Goal: Task Accomplishment & Management: Manage account settings

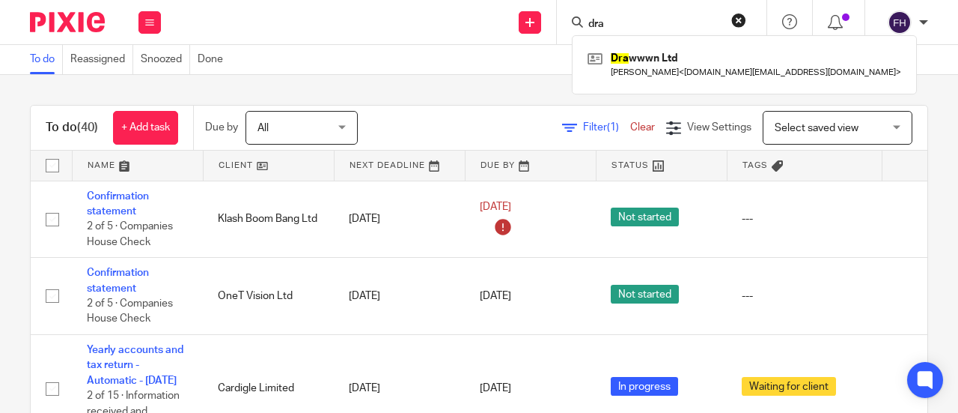
scroll to position [71, 0]
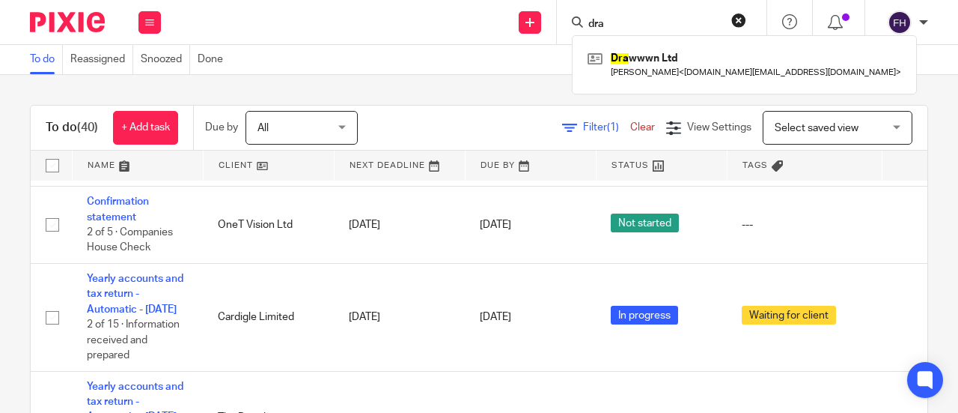
click at [618, 26] on input "dra" at bounding box center [654, 24] width 135 height 13
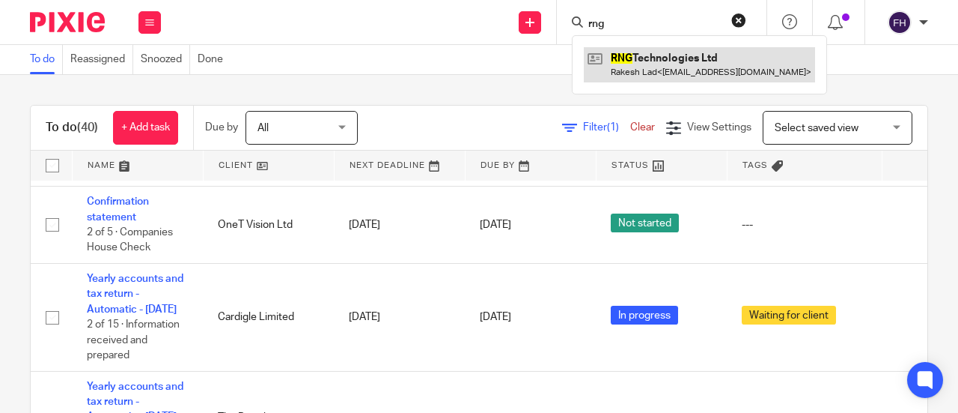
type input "rng"
click at [636, 58] on link at bounding box center [699, 64] width 231 height 34
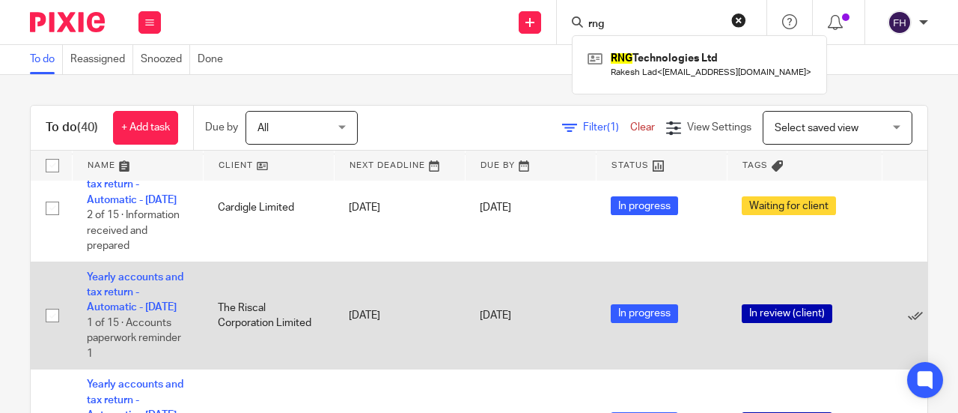
scroll to position [189, 0]
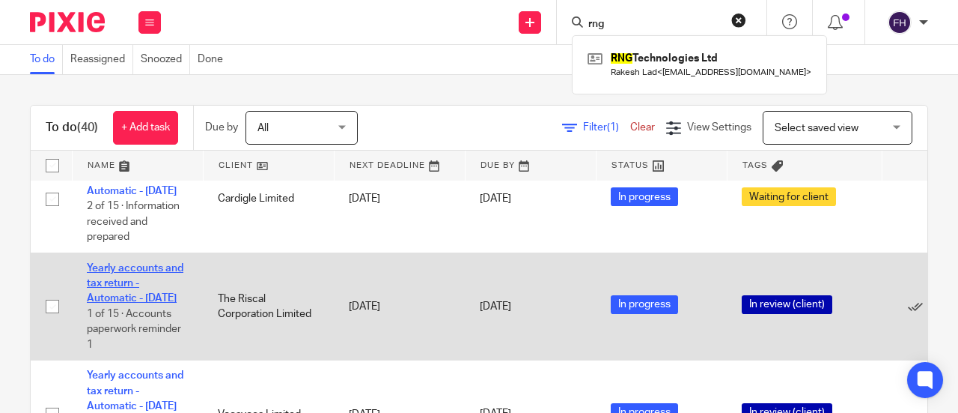
click at [171, 279] on link "Yearly accounts and tax return - Automatic - [DATE]" at bounding box center [135, 283] width 97 height 41
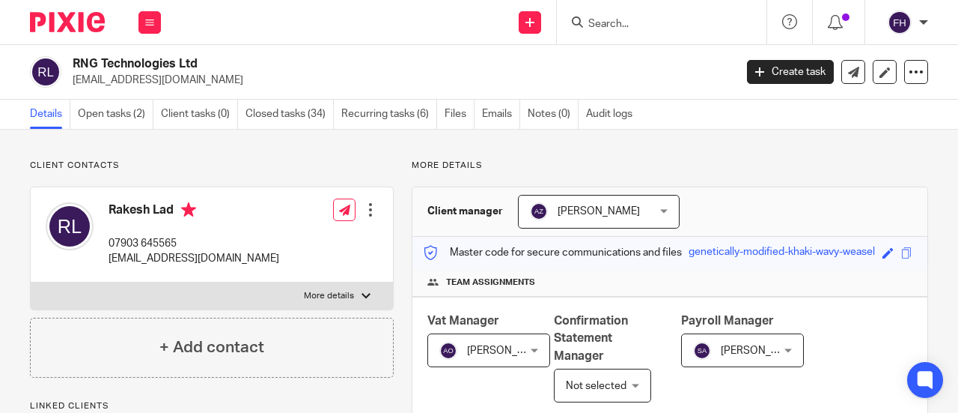
drag, startPoint x: 185, startPoint y: 79, endPoint x: 75, endPoint y: 87, distance: 110.3
click at [75, 87] on p "[EMAIL_ADDRESS][DOMAIN_NAME]" at bounding box center [399, 80] width 652 height 15
copy p "[EMAIL_ADDRESS][DOMAIN_NAME]"
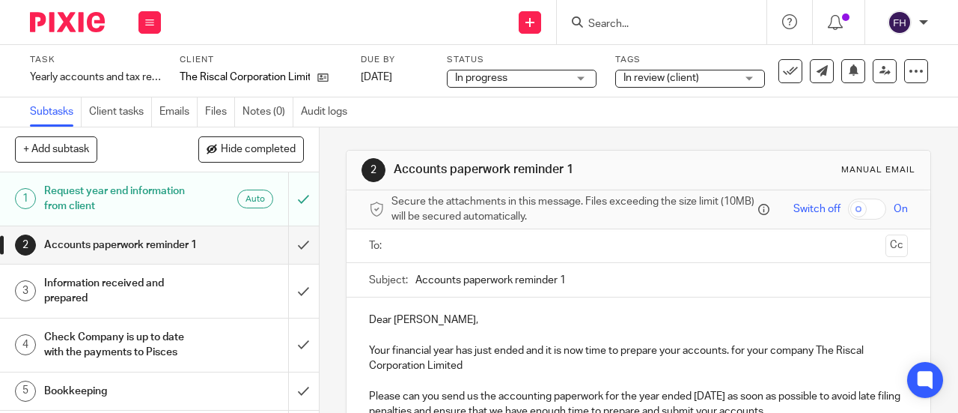
click at [650, 78] on span "In review (client)" at bounding box center [662, 78] width 76 height 10
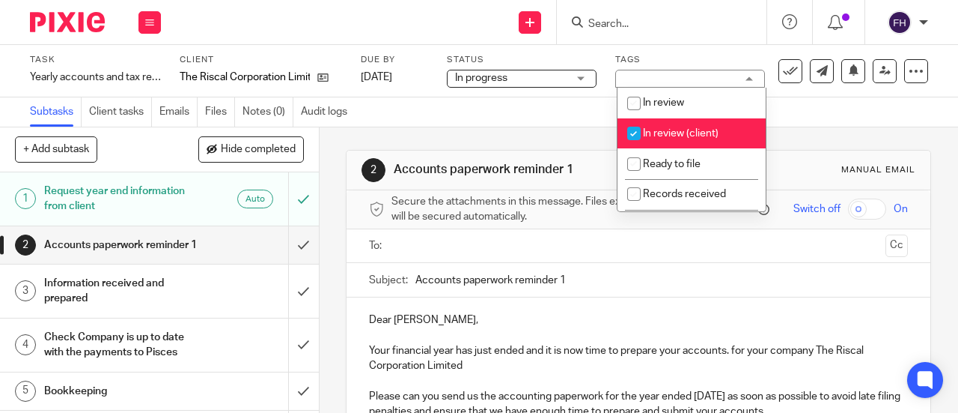
click at [642, 135] on input "checkbox" at bounding box center [634, 133] width 28 height 28
checkbox input "false"
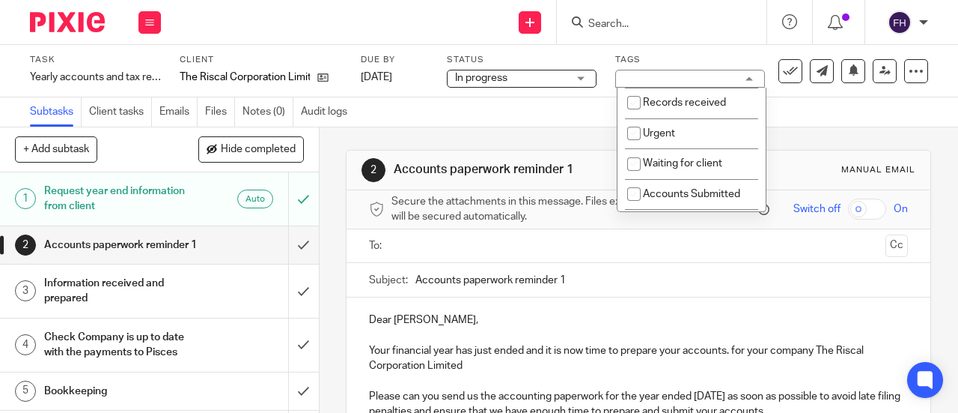
scroll to position [94, 0]
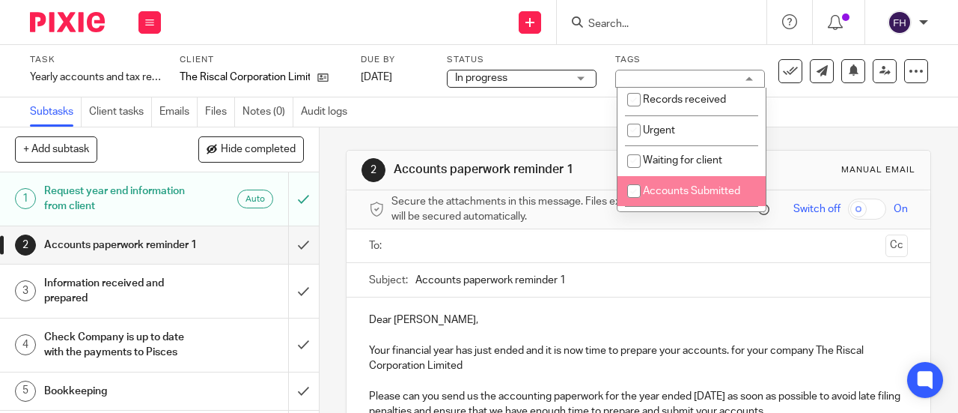
click at [665, 197] on li "Accounts Submitted" at bounding box center [692, 191] width 148 height 31
checkbox input "true"
